Goal: Task Accomplishment & Management: Manage account settings

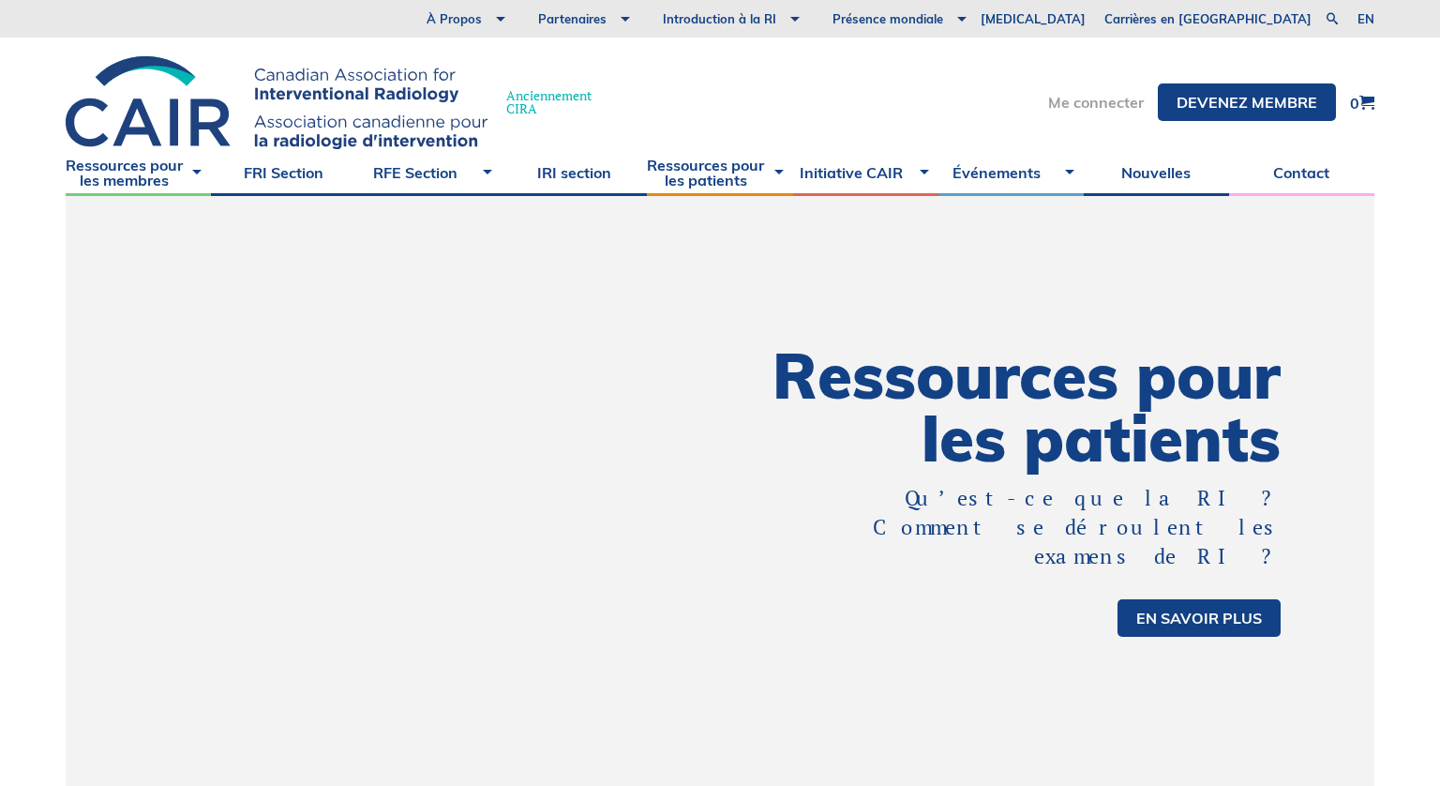
click at [1131, 102] on link "Me connecter" at bounding box center [1096, 102] width 96 height 15
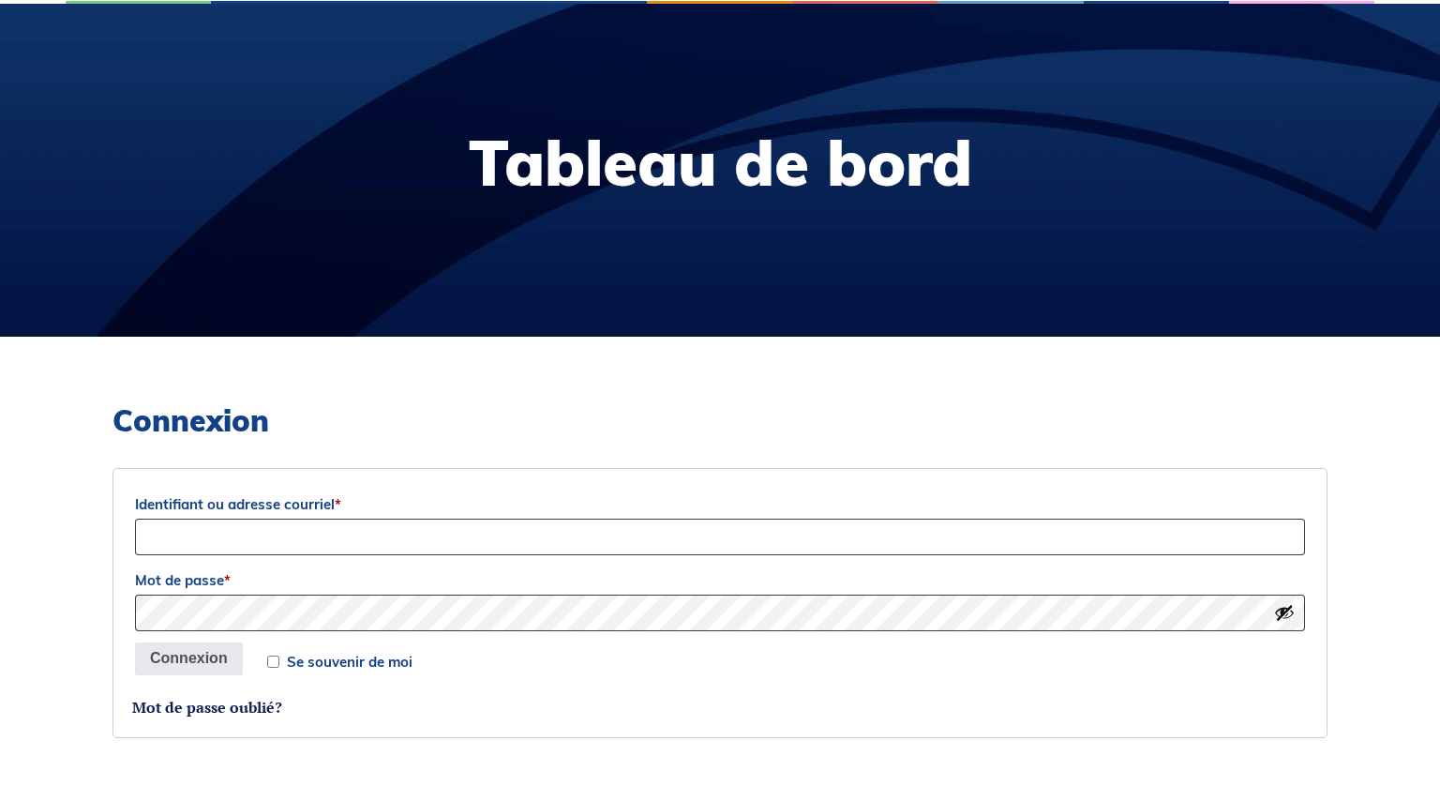
scroll to position [217, 0]
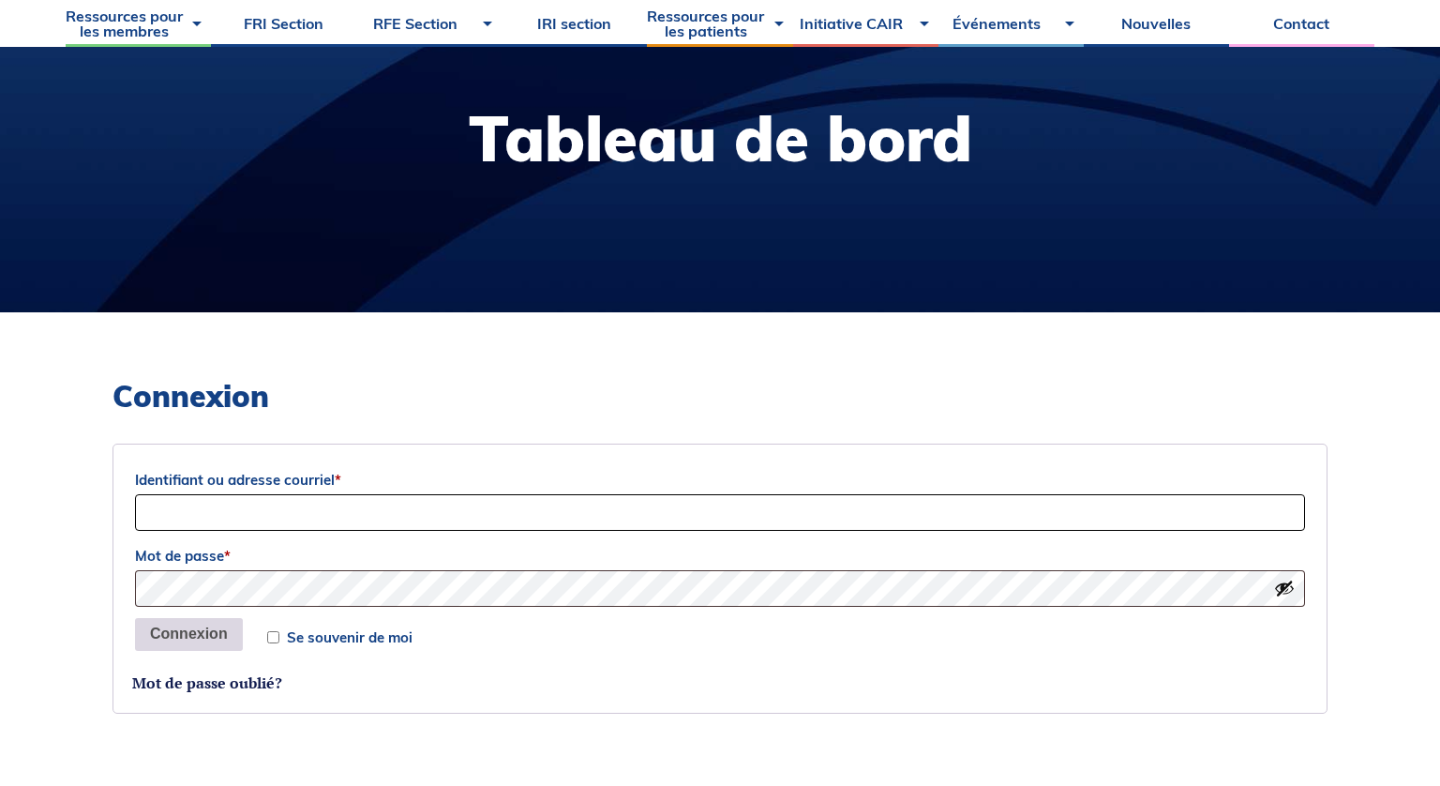
type input "[EMAIL_ADDRESS][DOMAIN_NAME]"
click at [226, 631] on button "Connexion" at bounding box center [189, 635] width 108 height 34
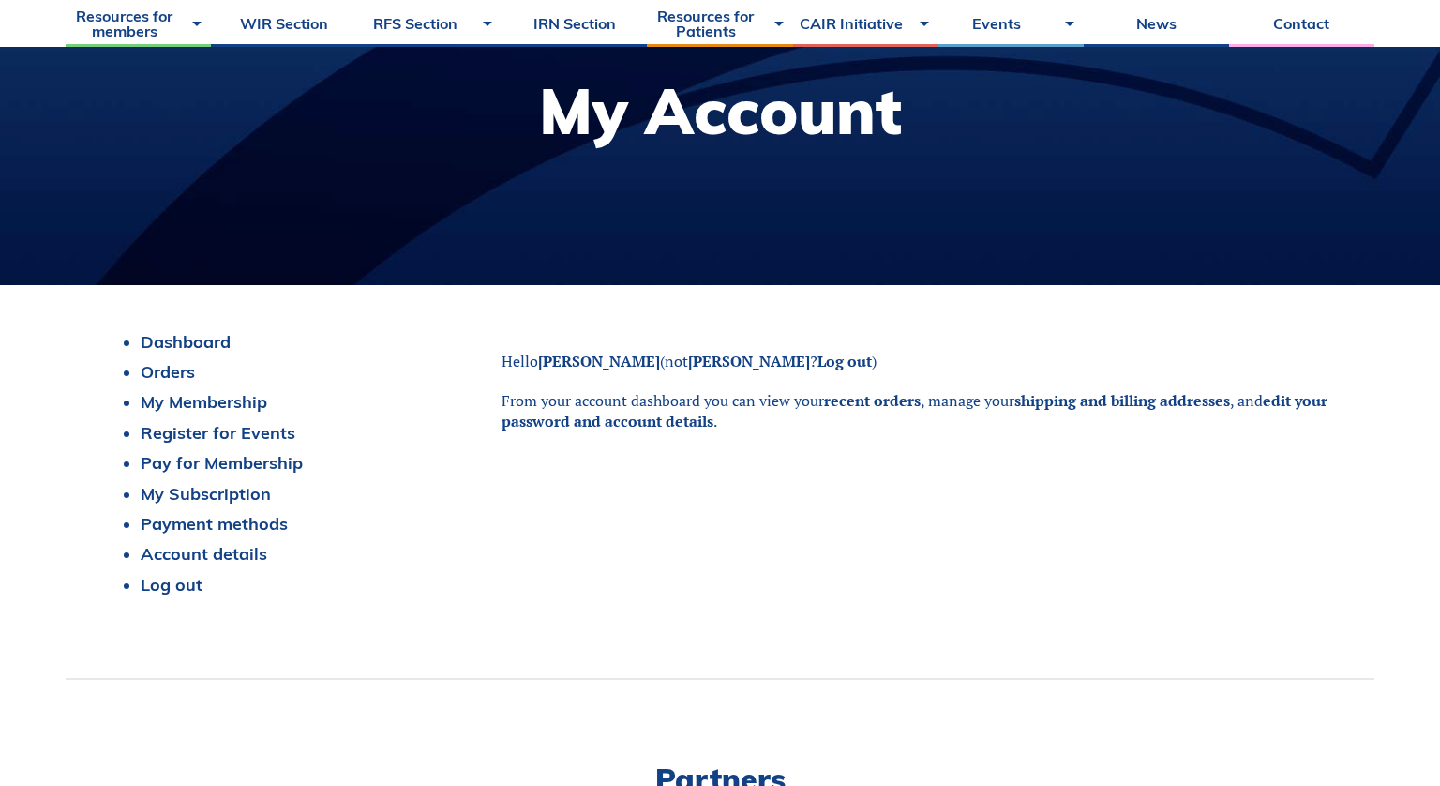
scroll to position [308, 0]
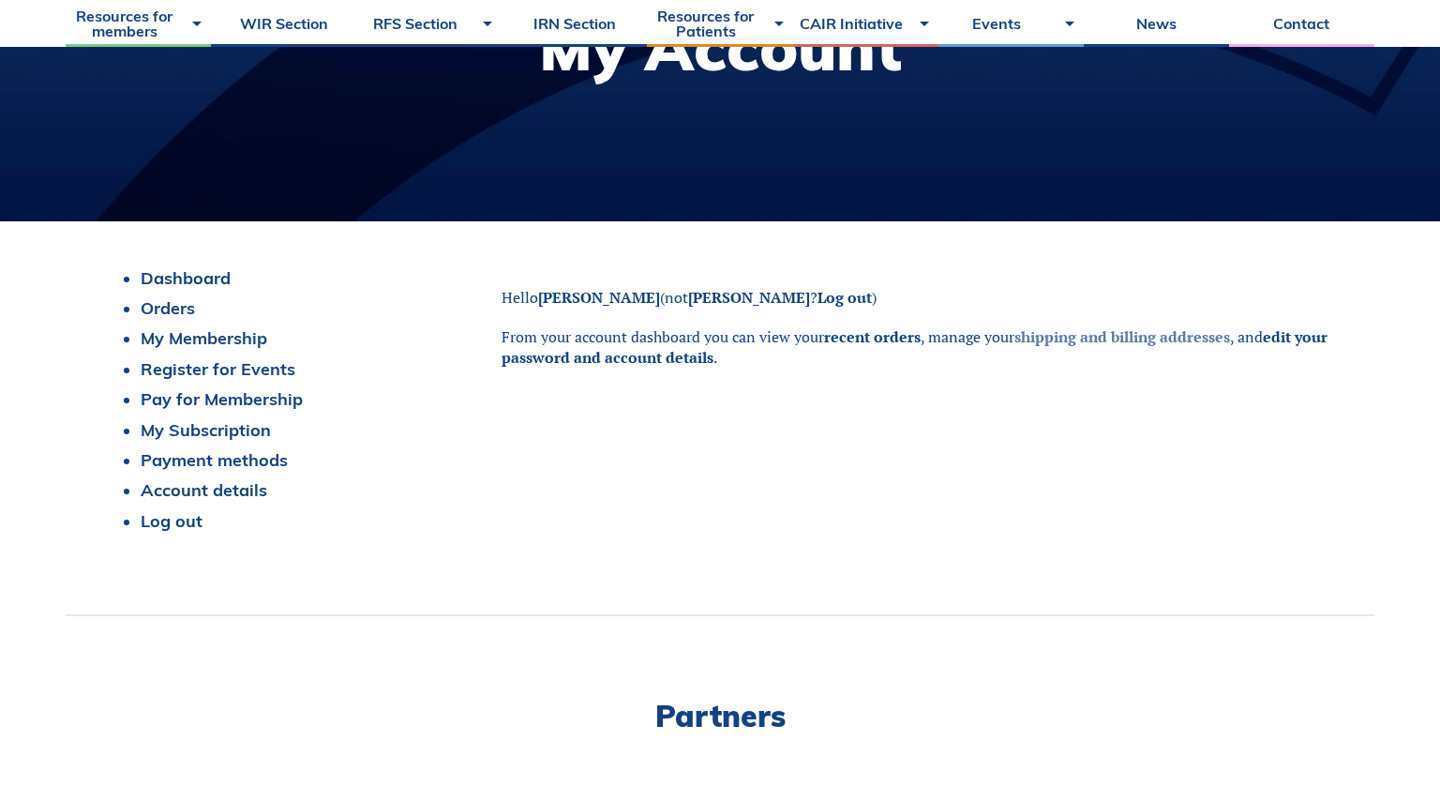
click at [1062, 337] on link "shipping and billing addresses" at bounding box center [1123, 336] width 216 height 21
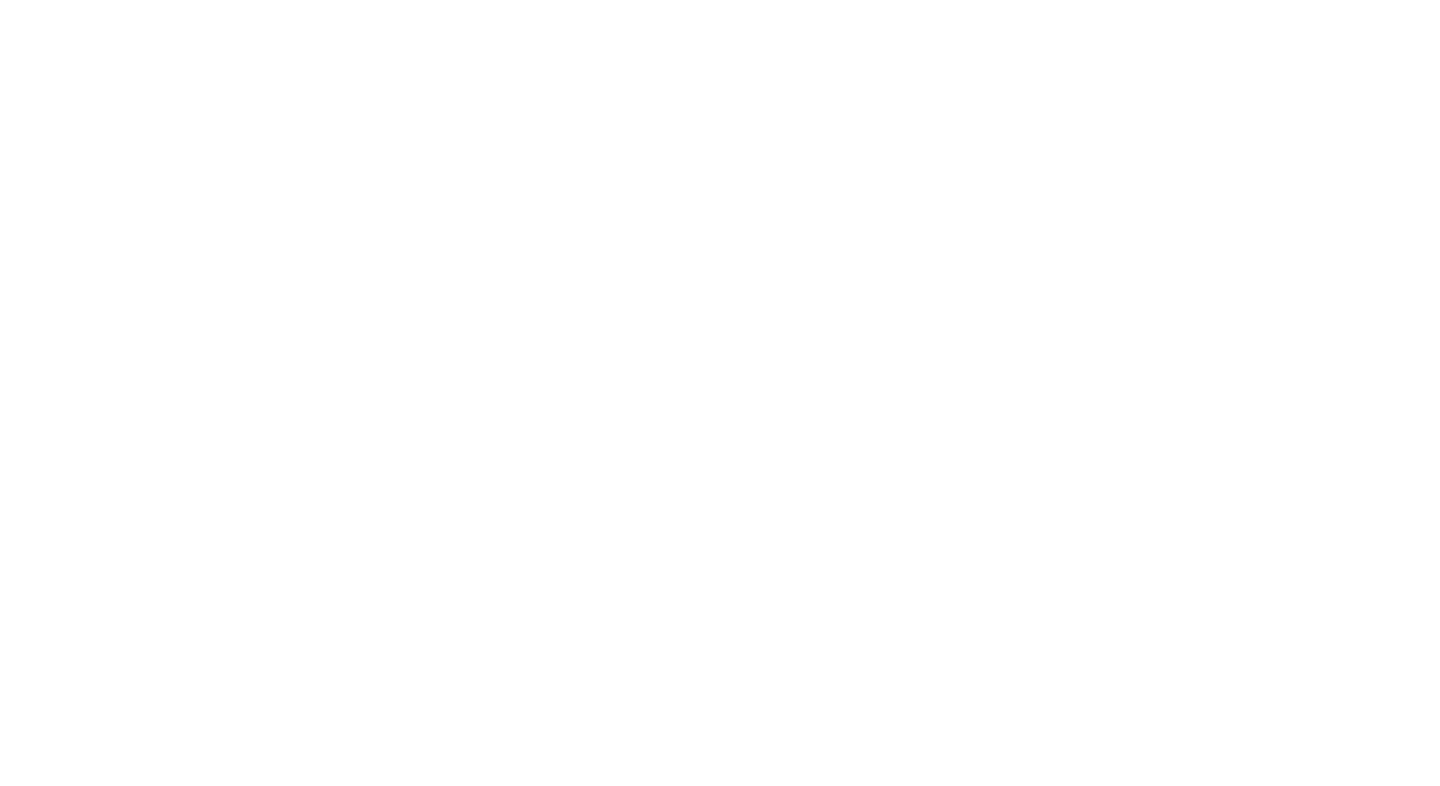
type input "[PHONE_NUMBER]"
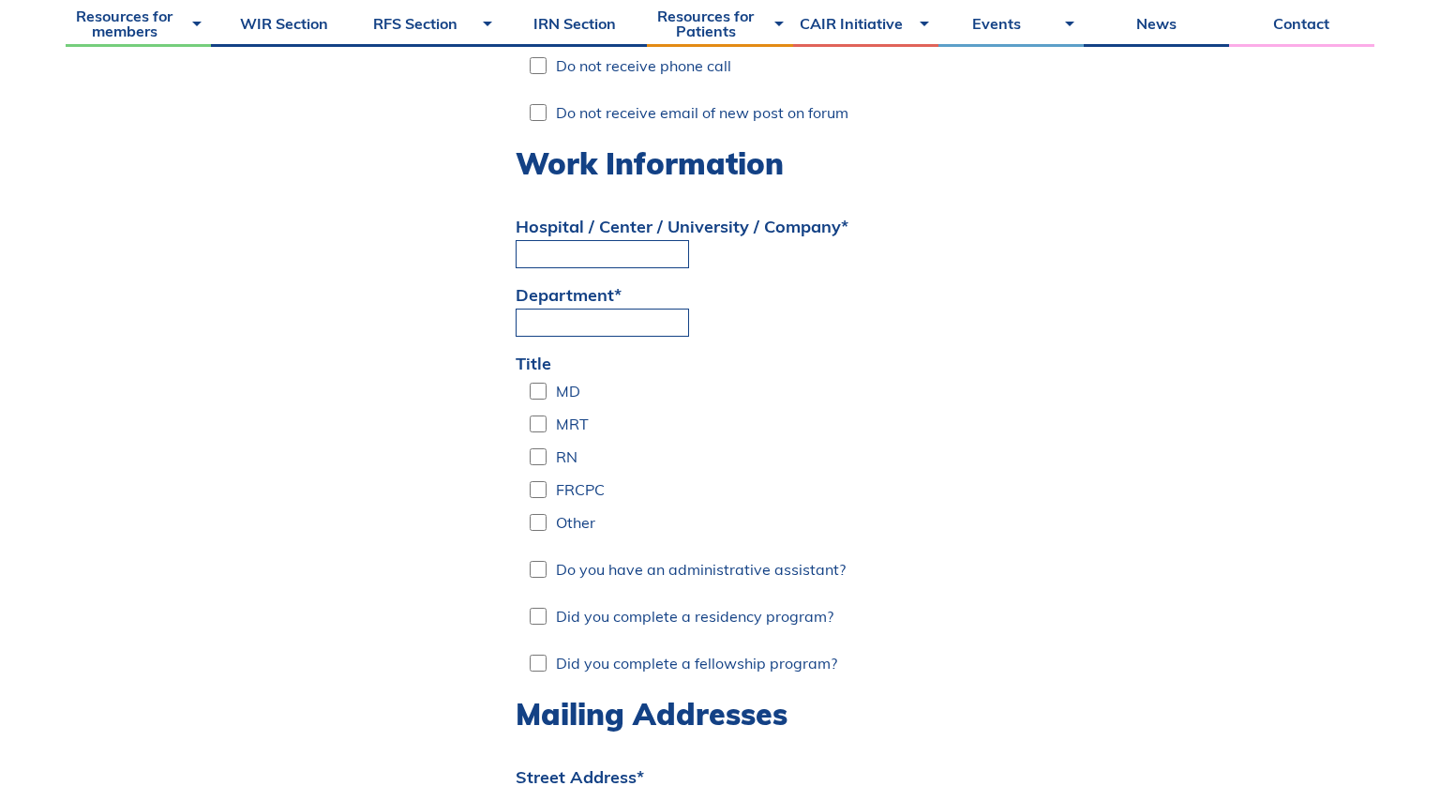
scroll to position [1838, 0]
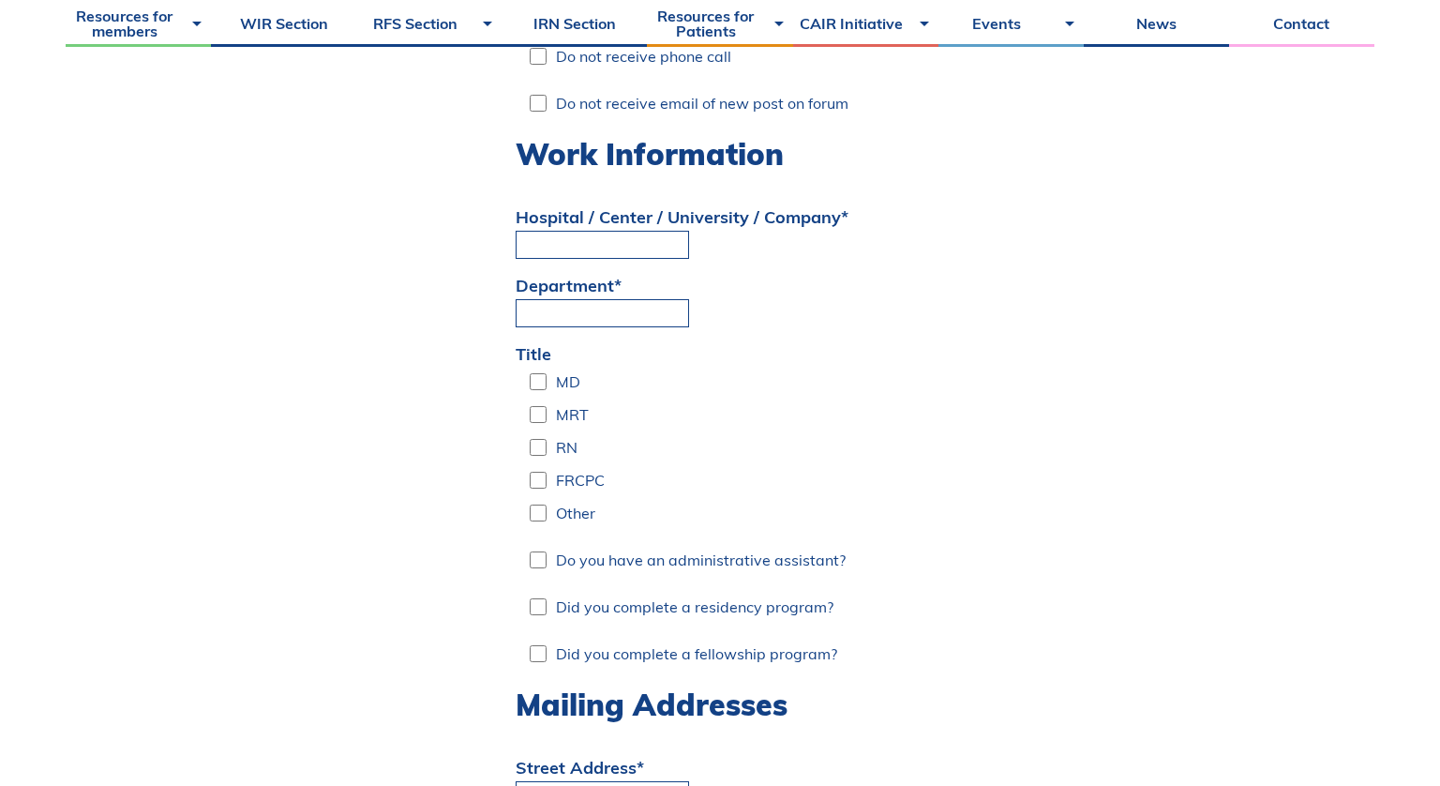
click at [542, 368] on input "MD" at bounding box center [538, 382] width 17 height 28
checkbox input "true"
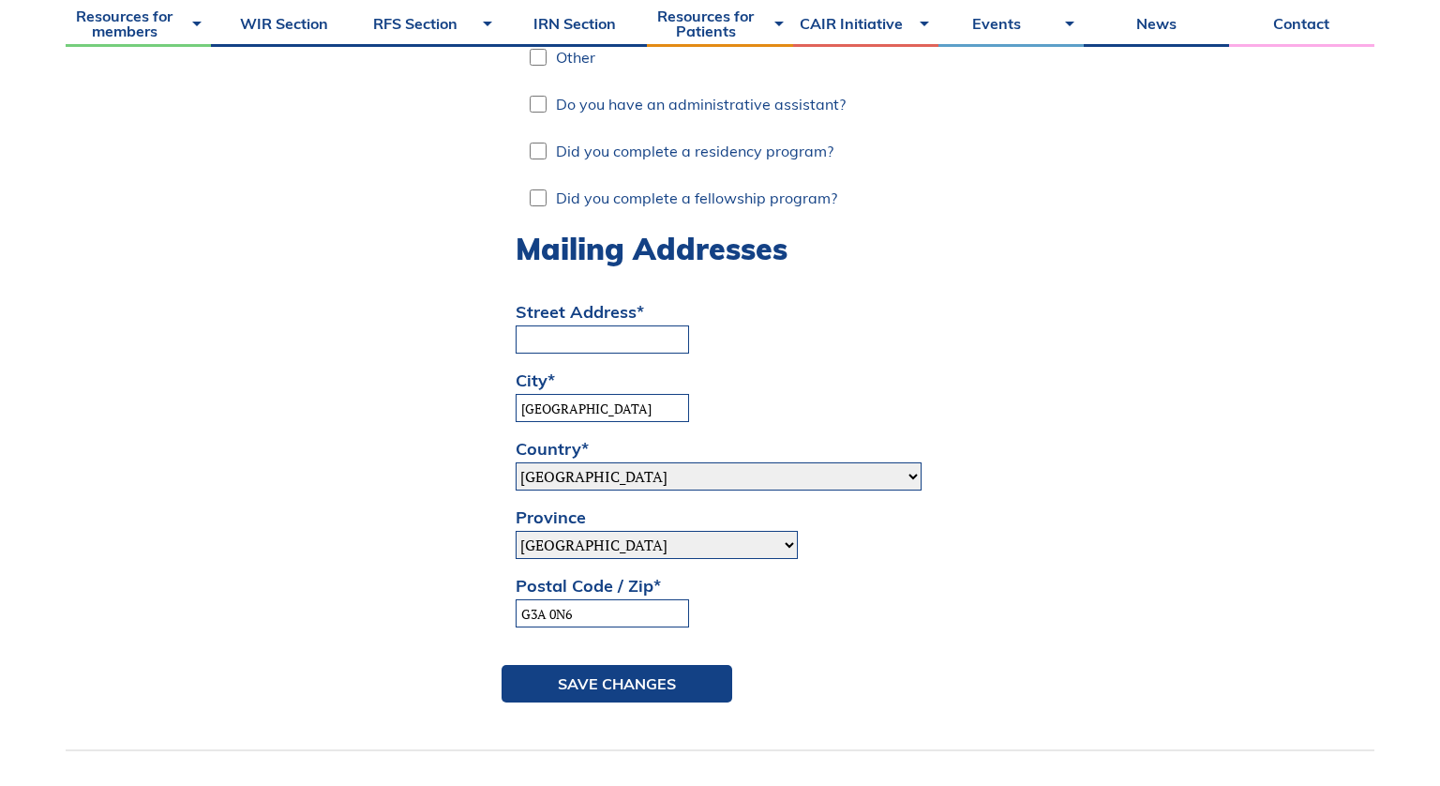
scroll to position [2309, 0]
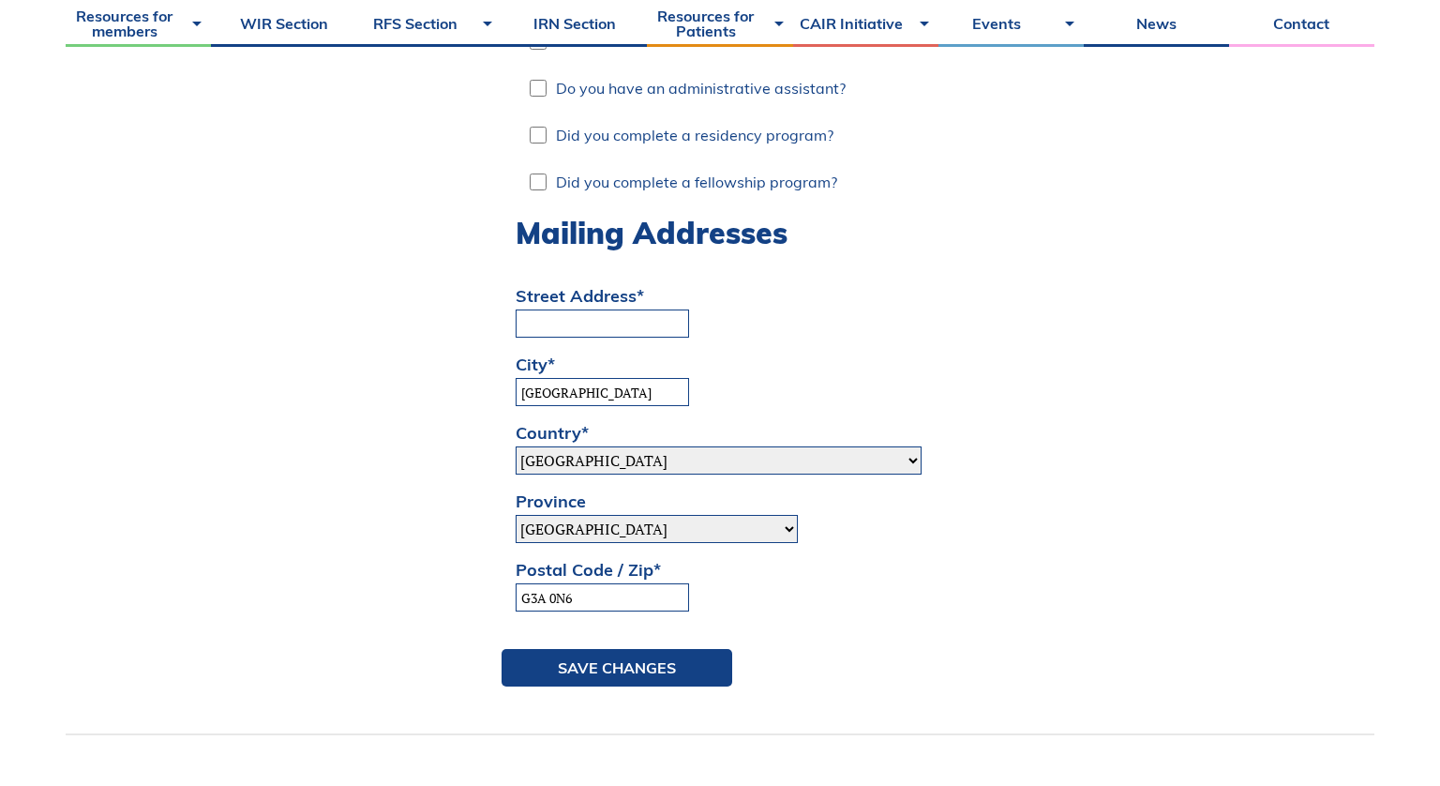
click at [587, 585] on input "G3A 0N6" at bounding box center [602, 597] width 173 height 28
type input "G1R0E3"
click at [727, 583] on div "G1R0E3" at bounding box center [922, 597] width 812 height 28
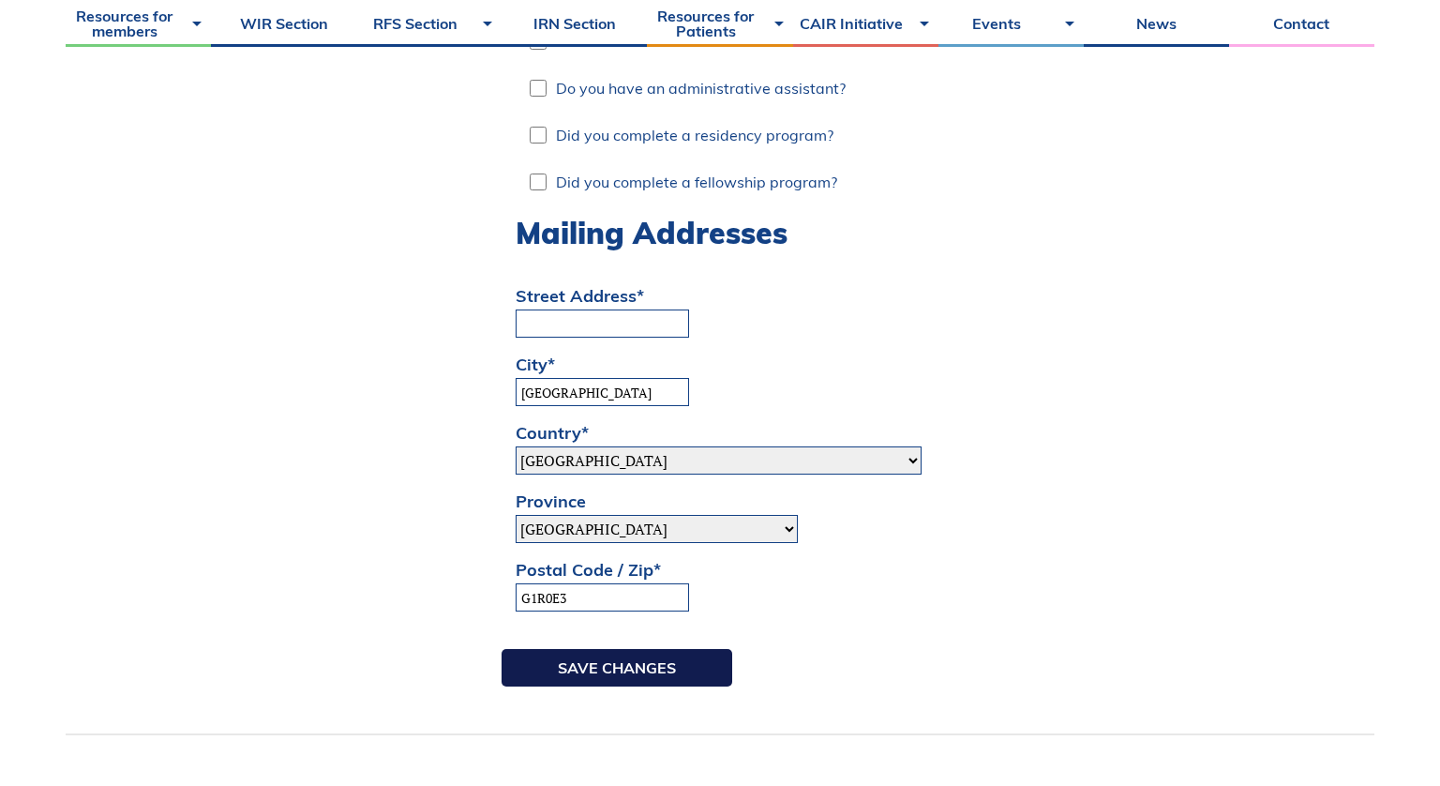
click at [606, 649] on input "Save changes" at bounding box center [617, 668] width 231 height 38
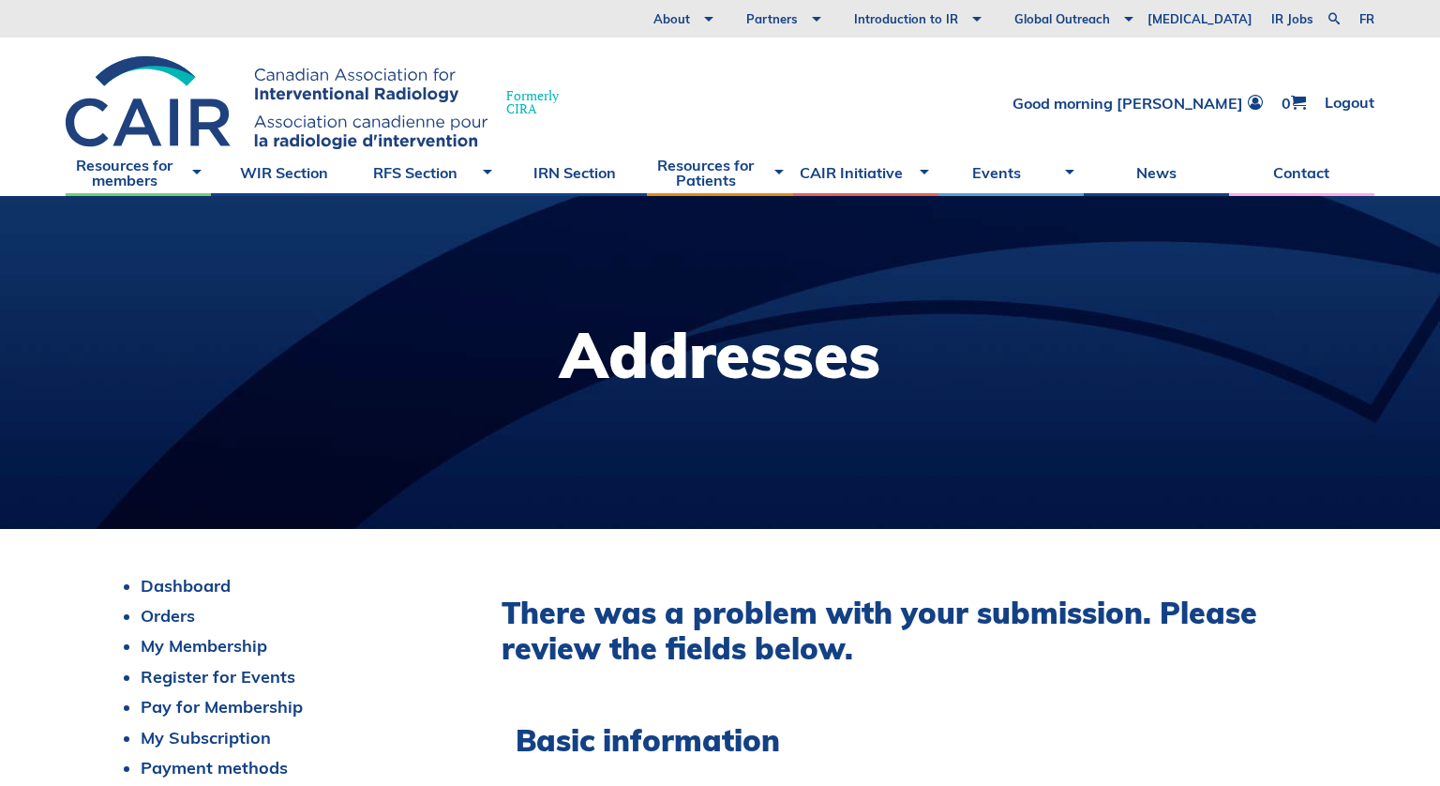
scroll to position [185, 0]
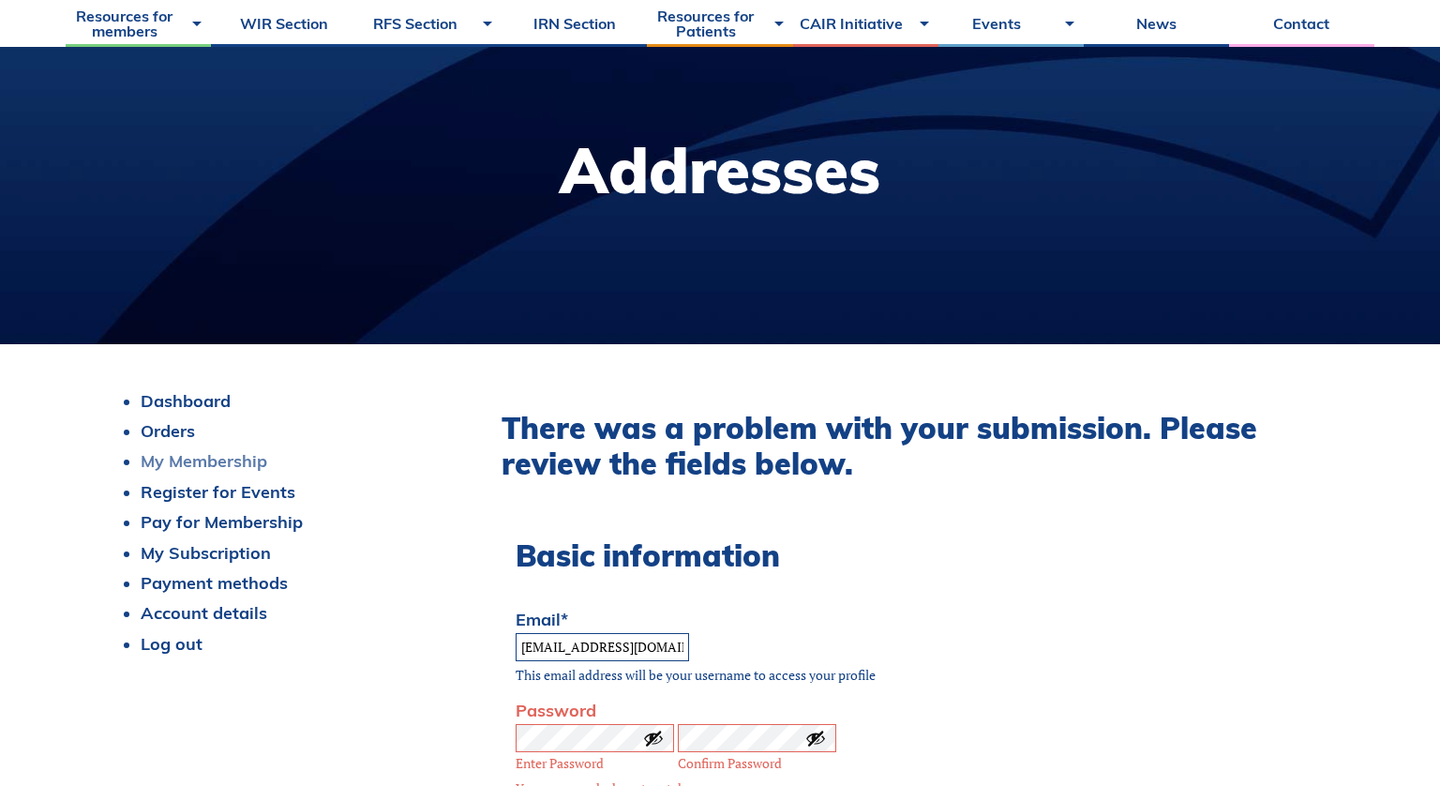
click at [208, 460] on link "My Membership" at bounding box center [204, 461] width 127 height 22
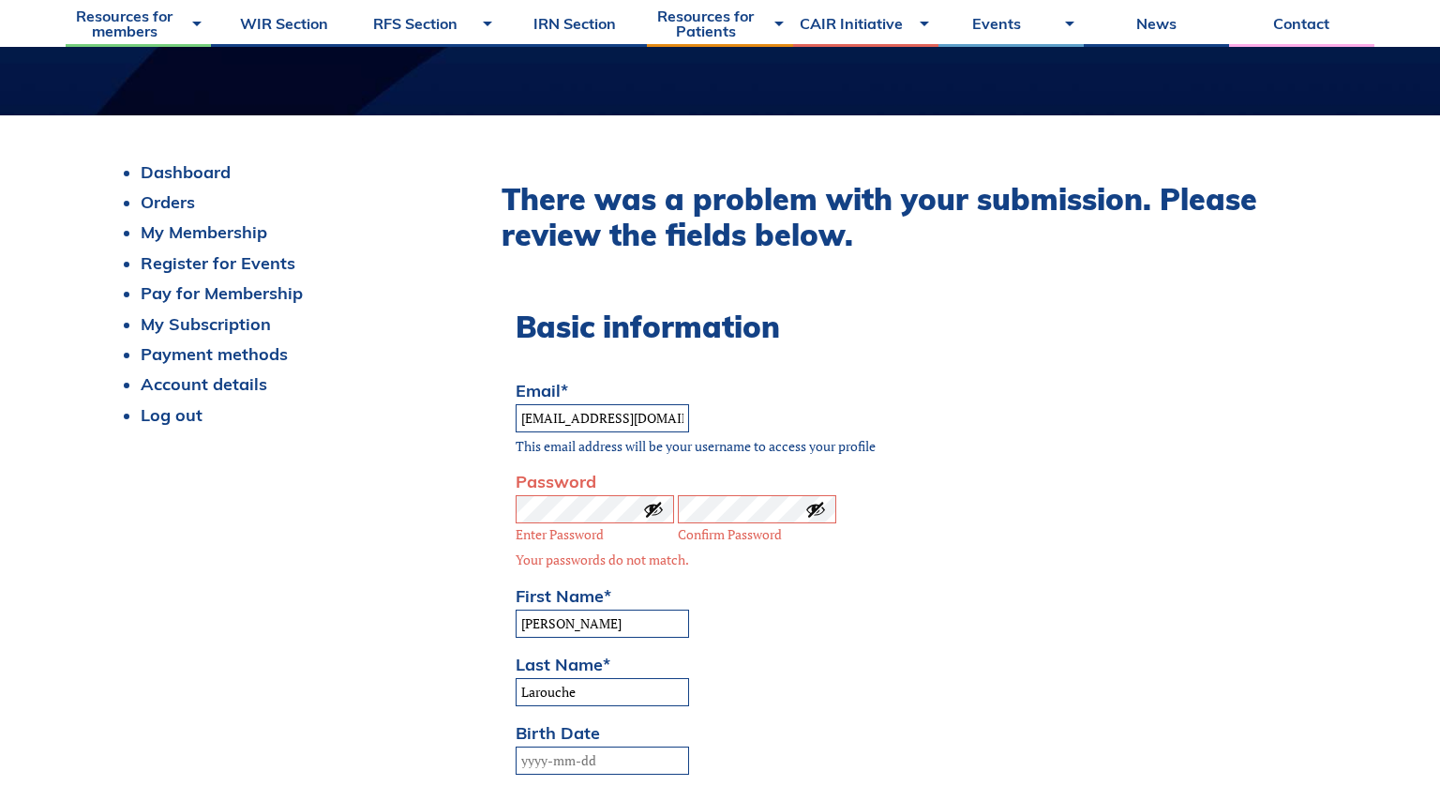
scroll to position [414, 0]
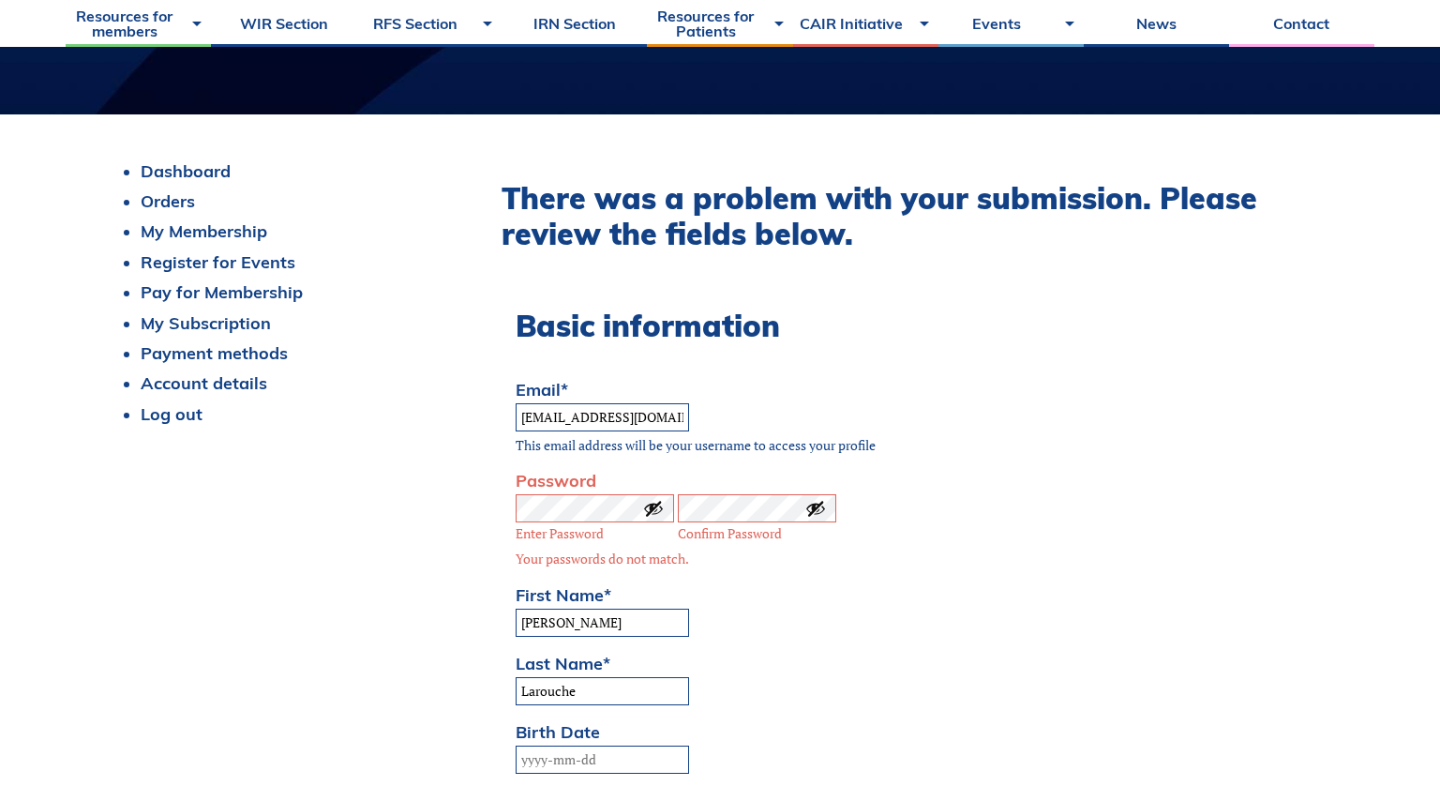
click at [654, 498] on button "Show password" at bounding box center [653, 508] width 21 height 21
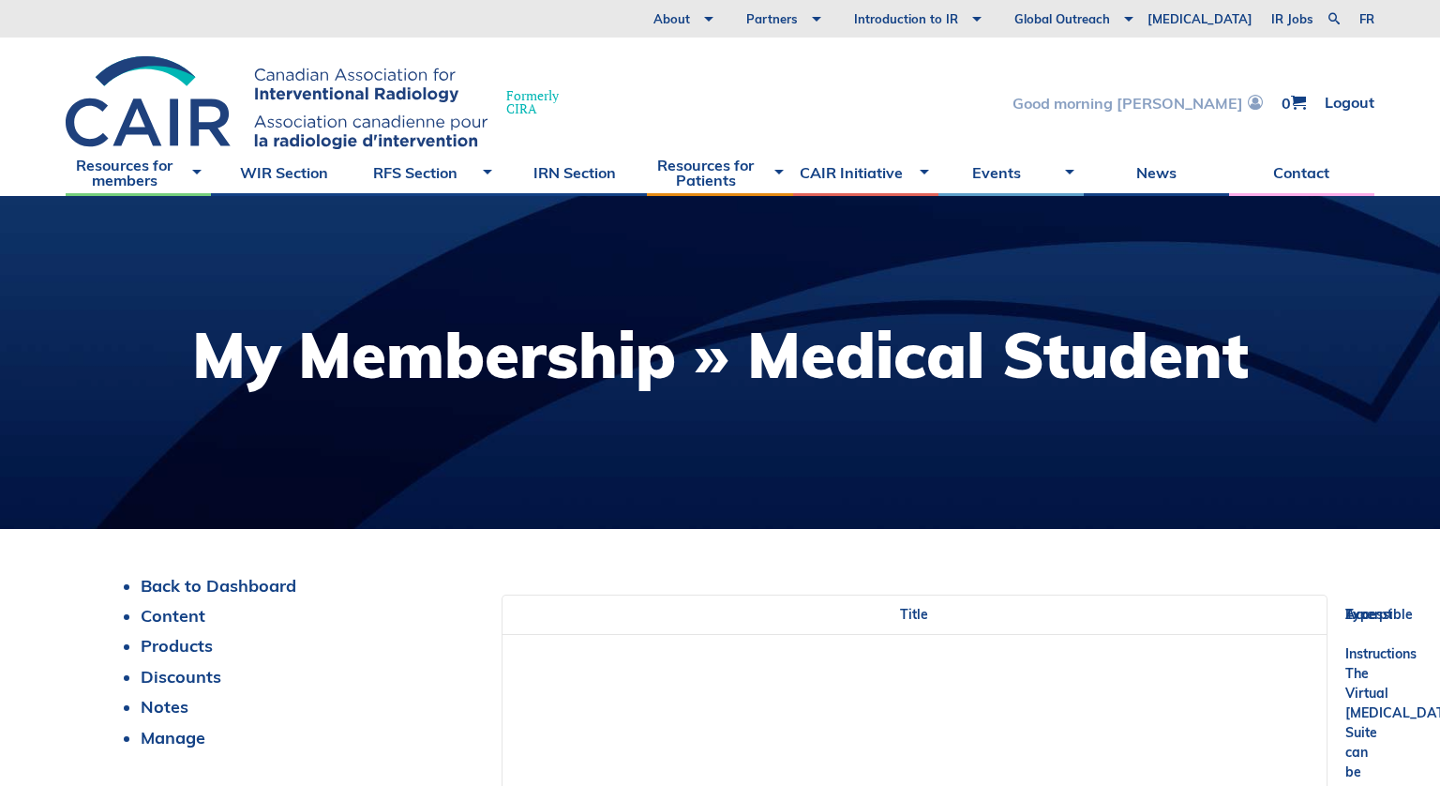
click at [1166, 101] on link "Good morning [PERSON_NAME]" at bounding box center [1138, 103] width 250 height 16
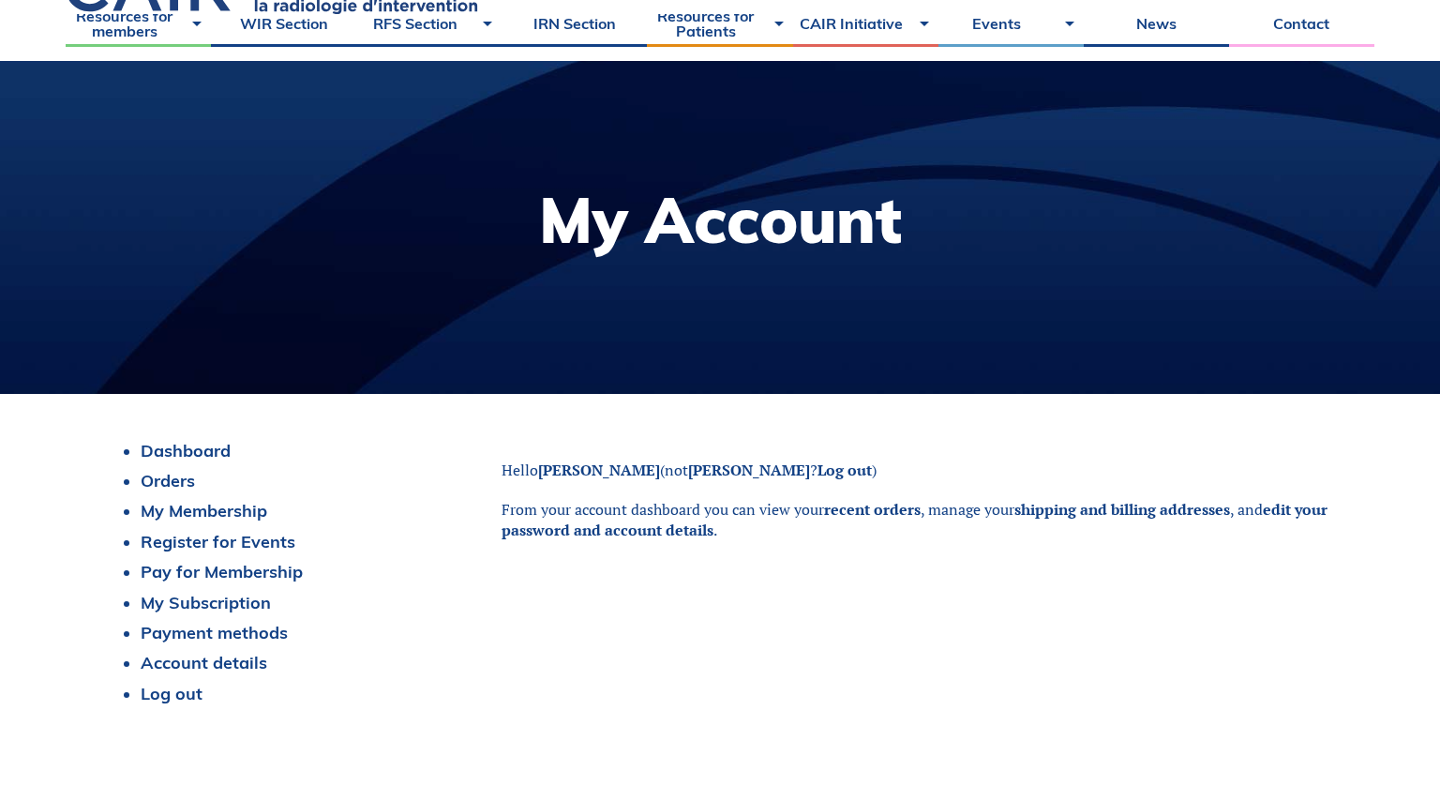
scroll to position [154, 0]
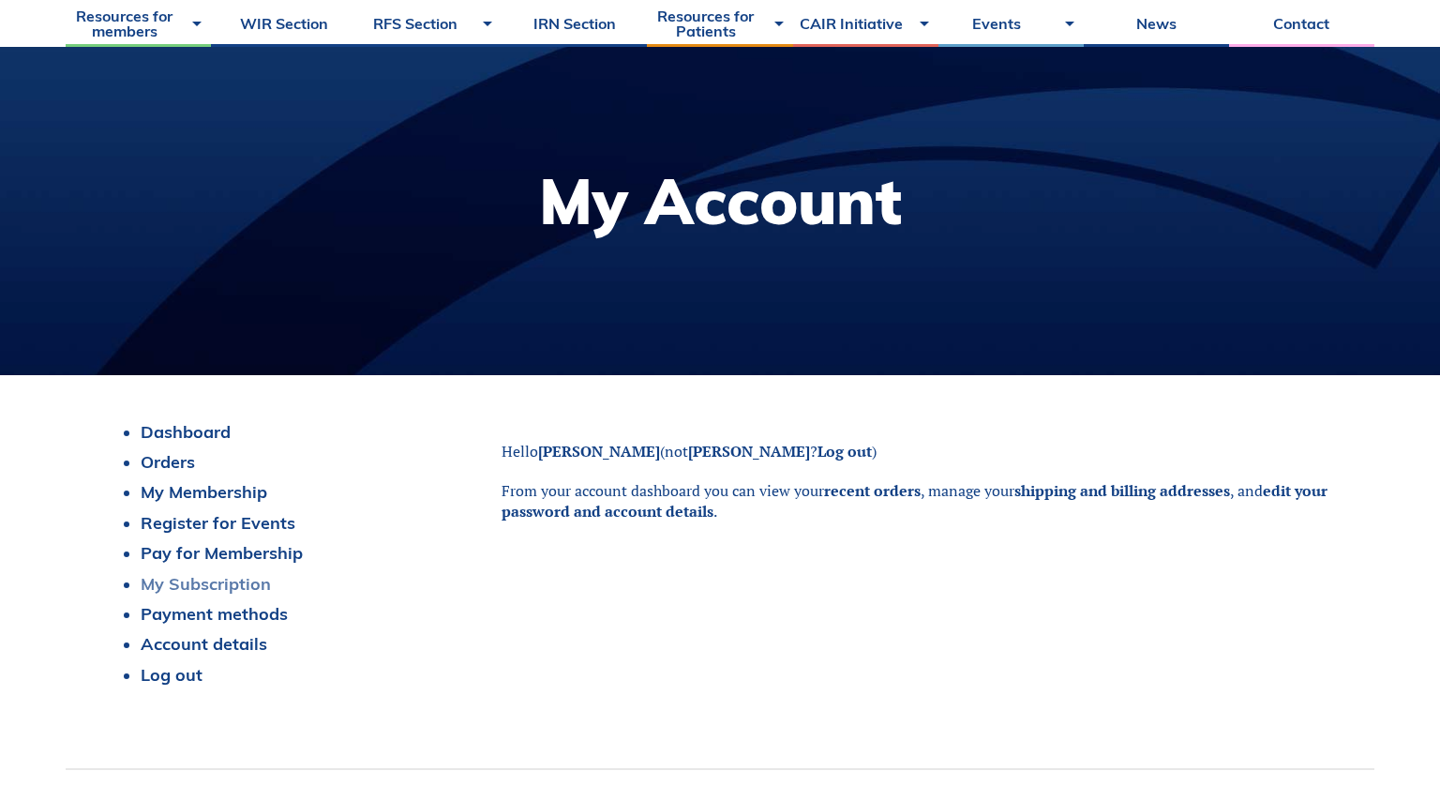
click at [188, 587] on link "My Subscription" at bounding box center [206, 584] width 130 height 22
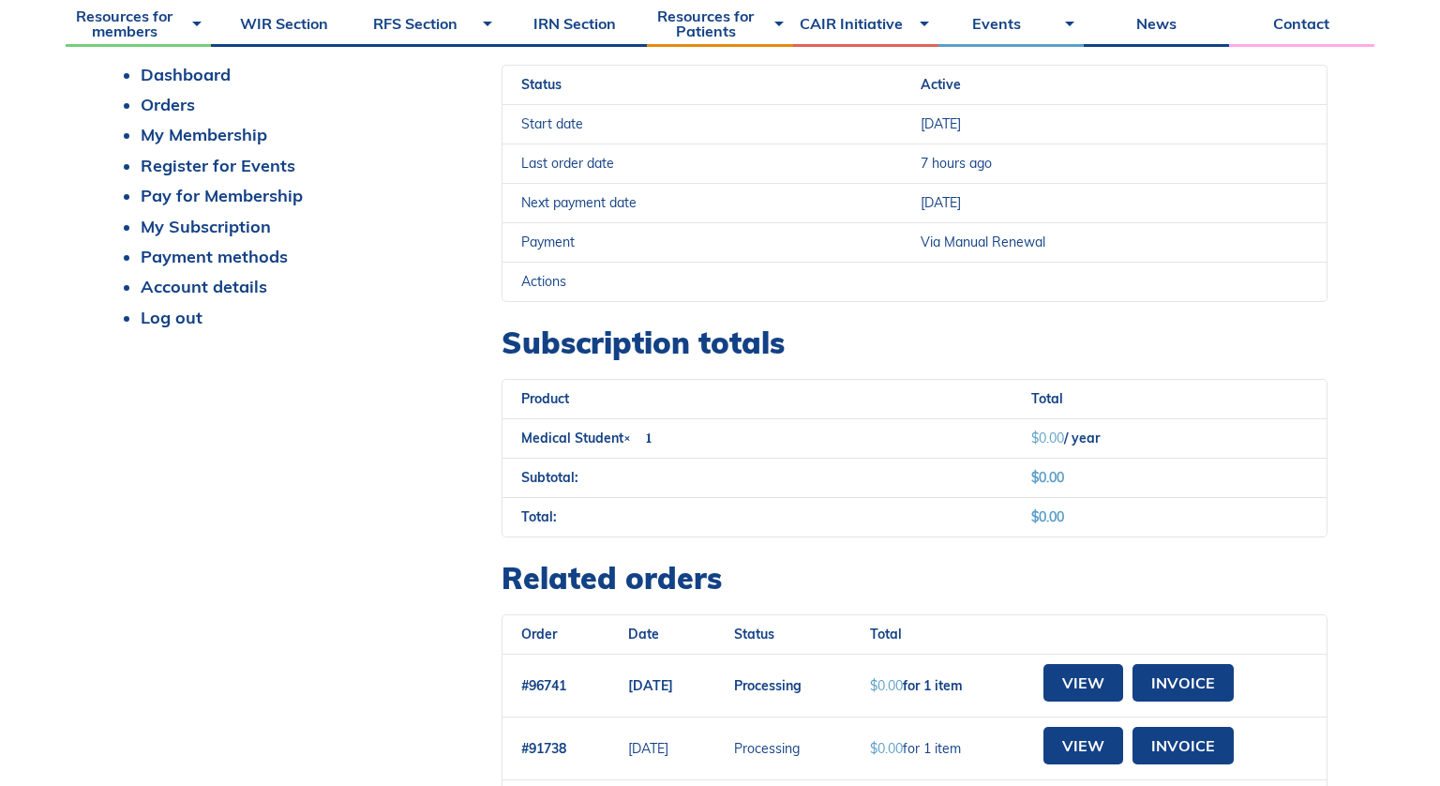
scroll to position [339, 0]
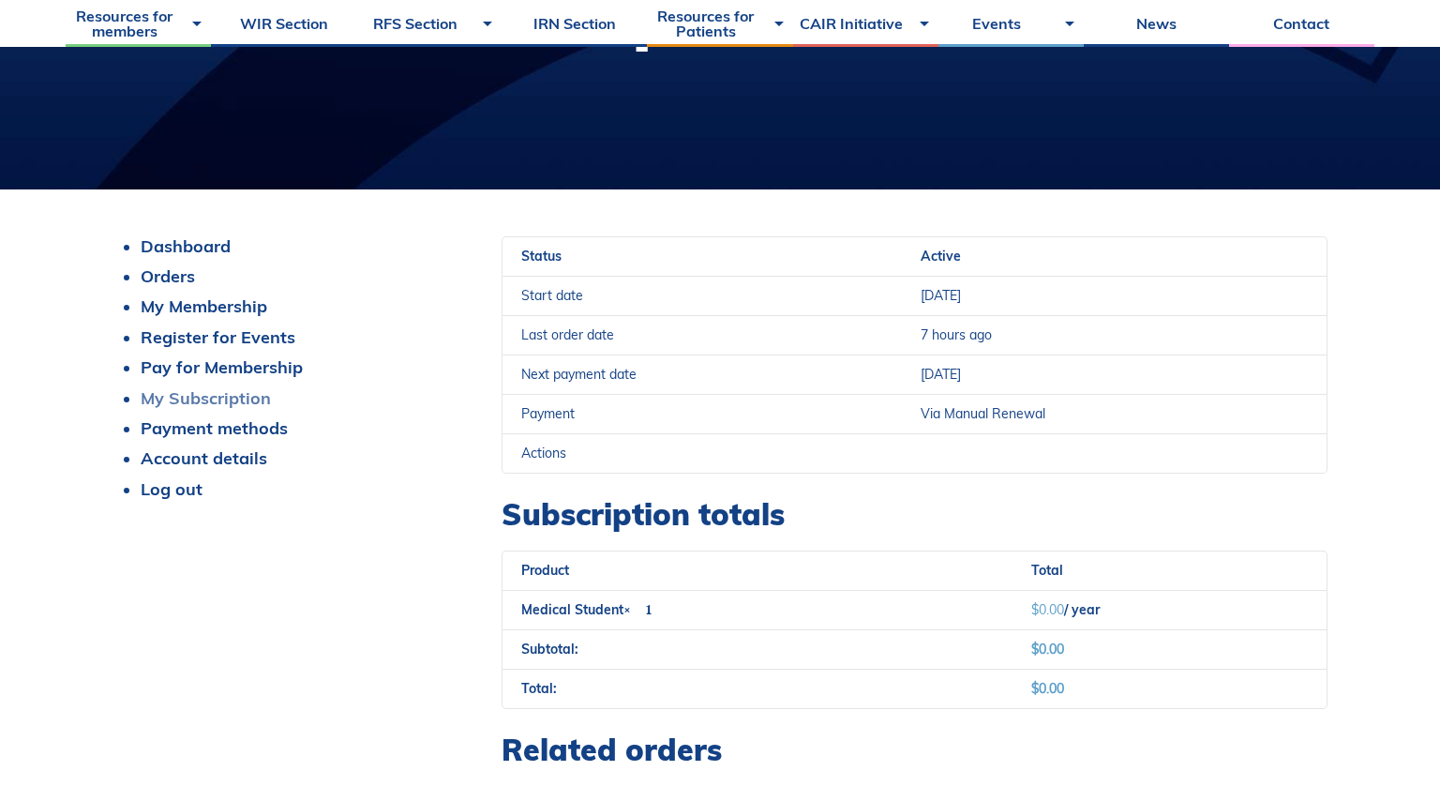
click at [204, 397] on link "My Subscription" at bounding box center [206, 398] width 130 height 22
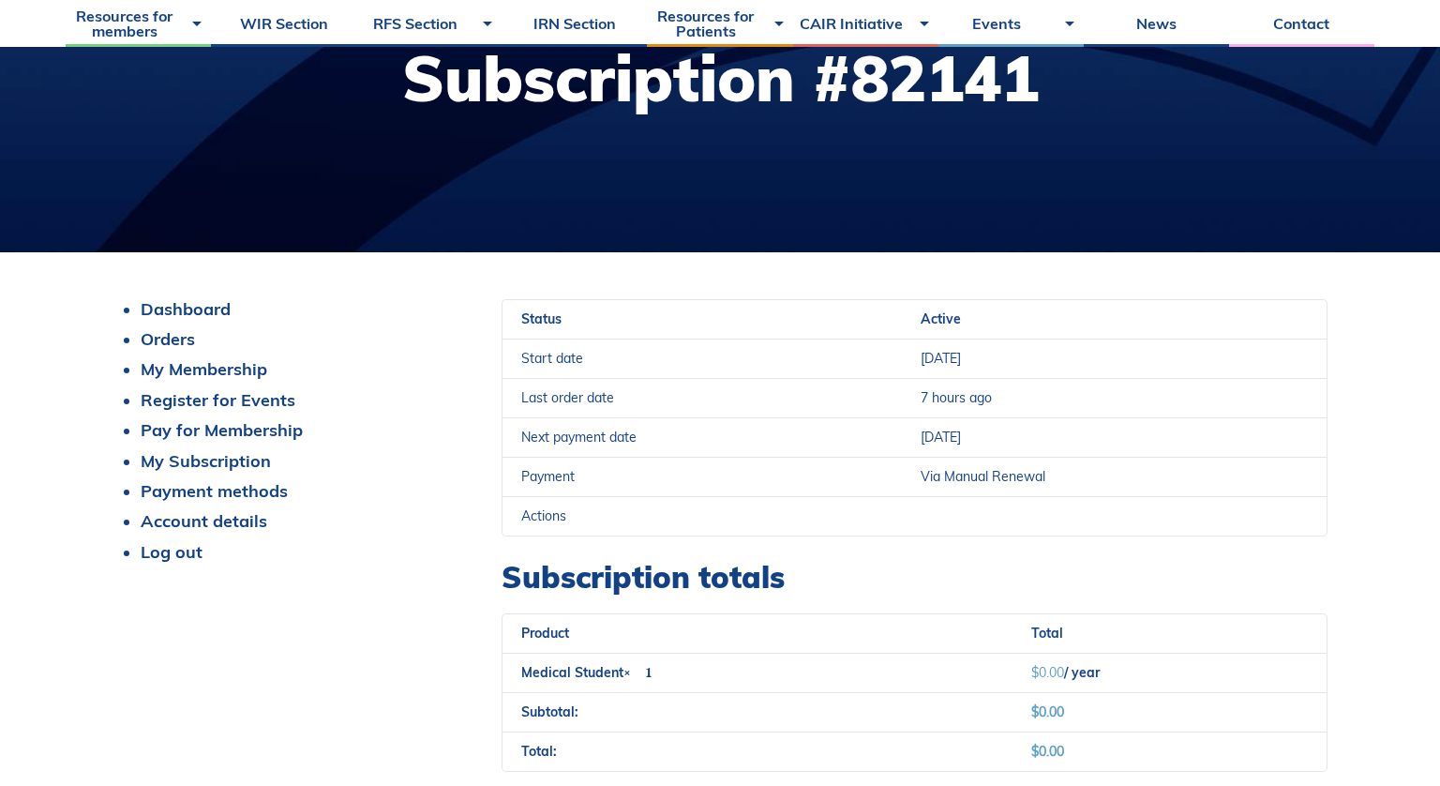
scroll to position [459, 0]
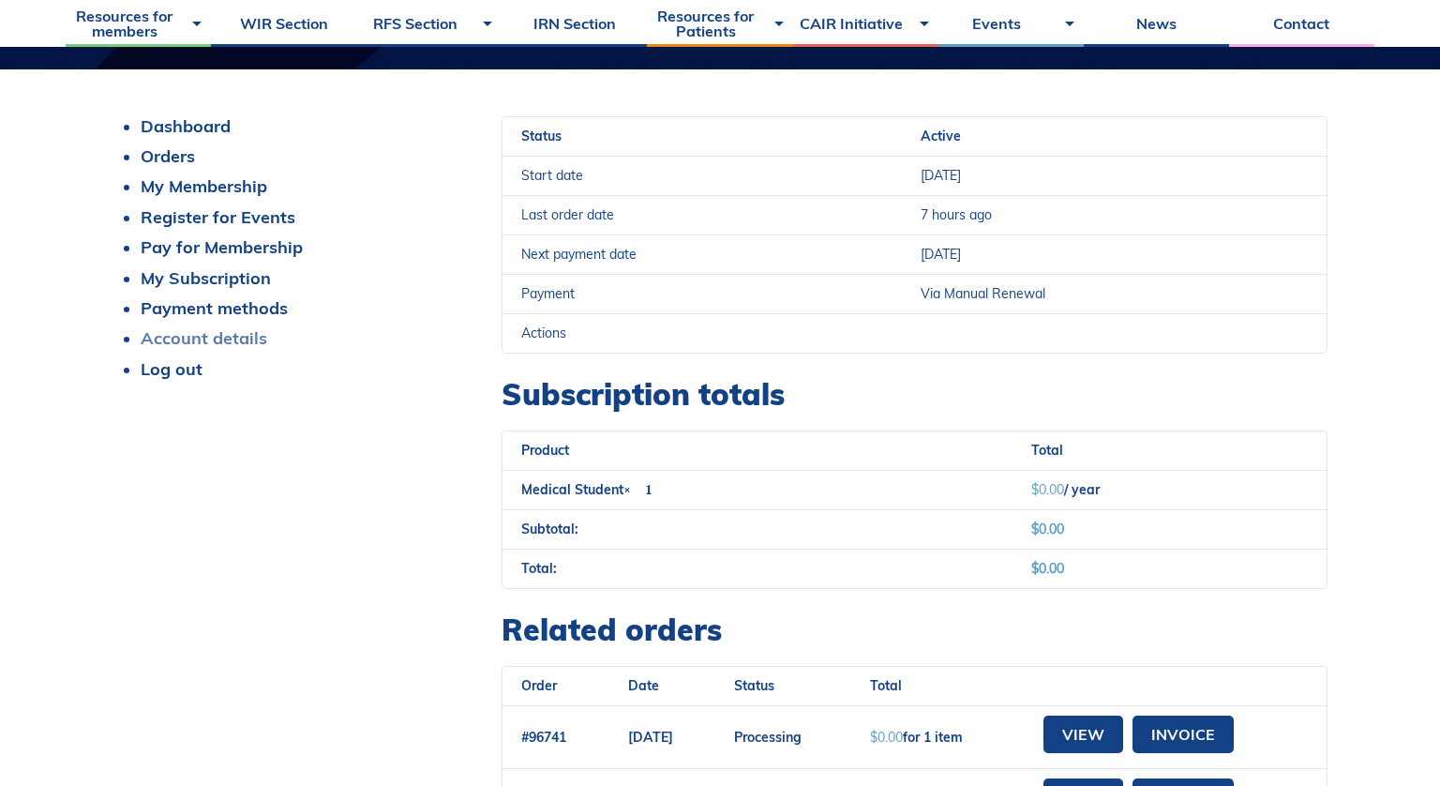
click at [188, 344] on link "Account details" at bounding box center [204, 338] width 127 height 22
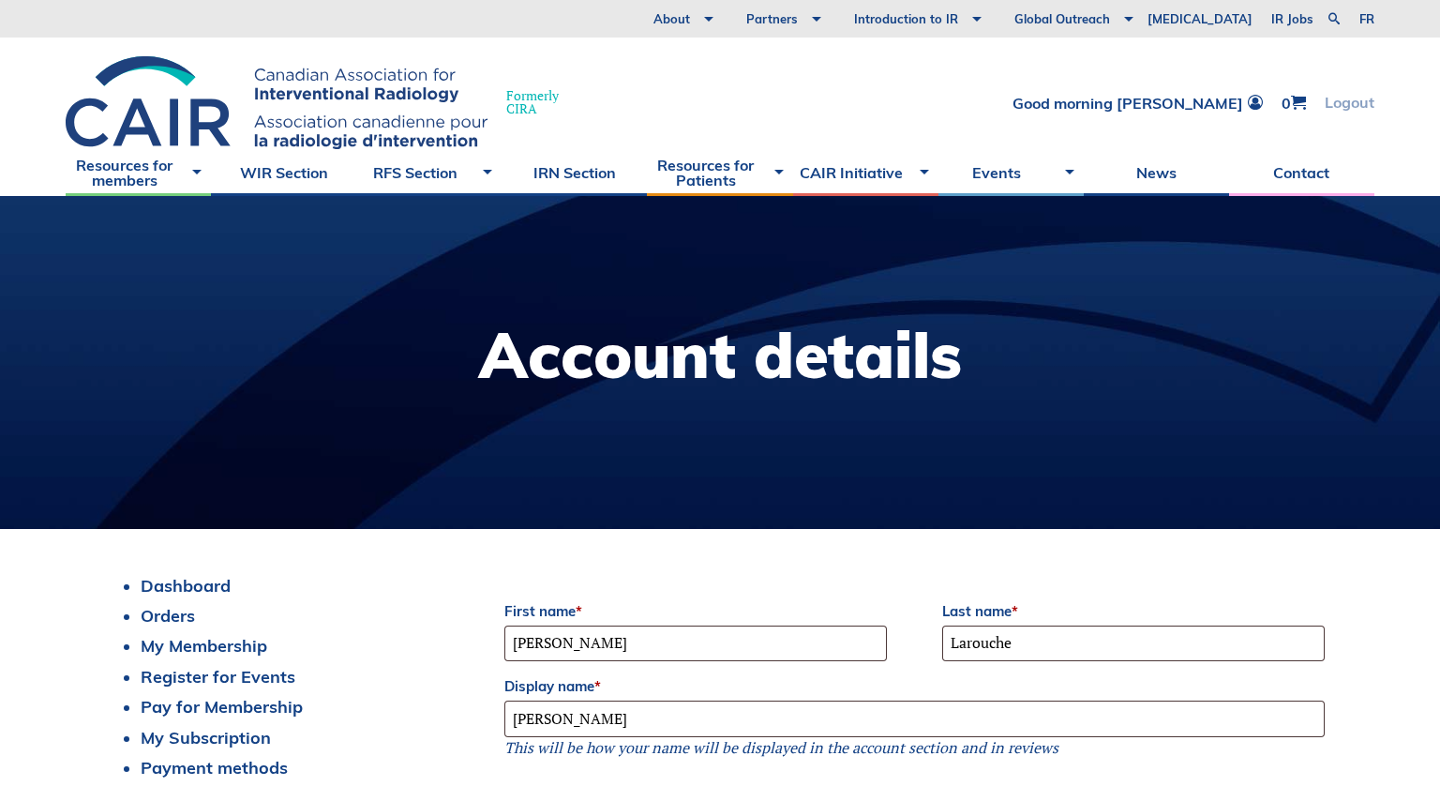
click at [1343, 105] on link "Logout" at bounding box center [1350, 103] width 50 height 16
